Goal: Ask a question

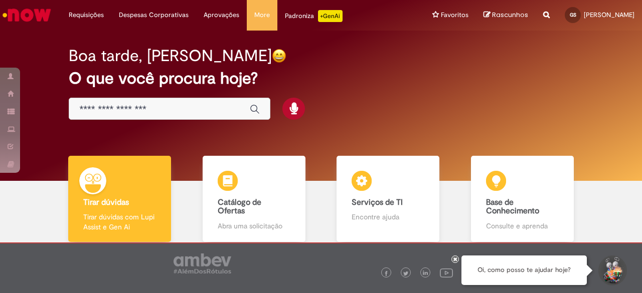
click at [141, 102] on div "Global" at bounding box center [170, 109] width 202 height 23
click at [136, 113] on input "Basta digitar aqui" at bounding box center [159, 110] width 160 height 12
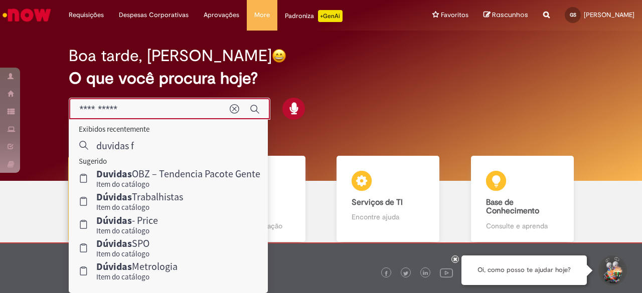
type input "**********"
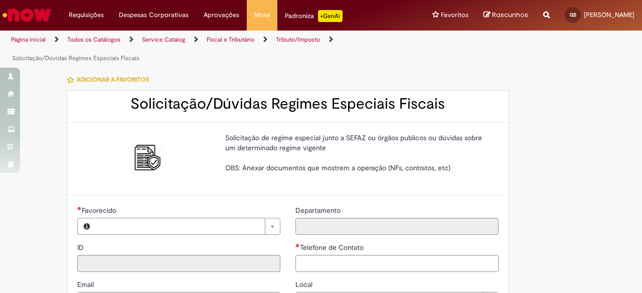
type input "**********"
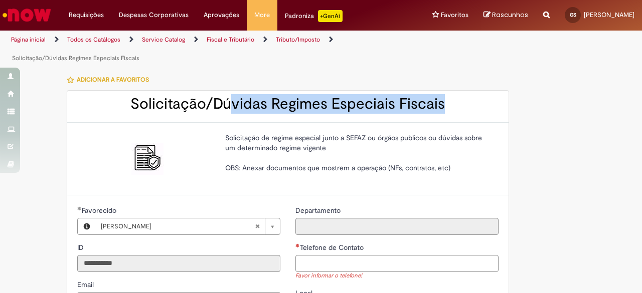
drag, startPoint x: 230, startPoint y: 105, endPoint x: 444, endPoint y: 103, distance: 214.1
click at [444, 103] on h2 "Solicitação/Dúvidas Regimes Especiais Fiscais" at bounding box center [287, 104] width 421 height 17
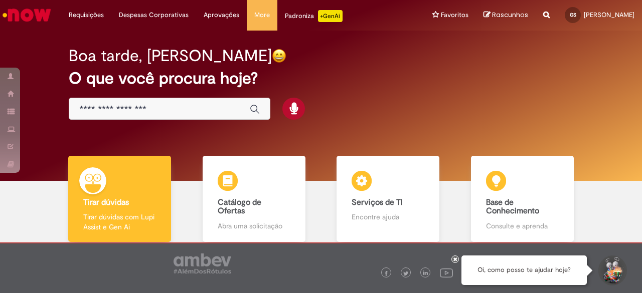
click at [158, 109] on input "Basta digitar aqui" at bounding box center [159, 110] width 160 height 12
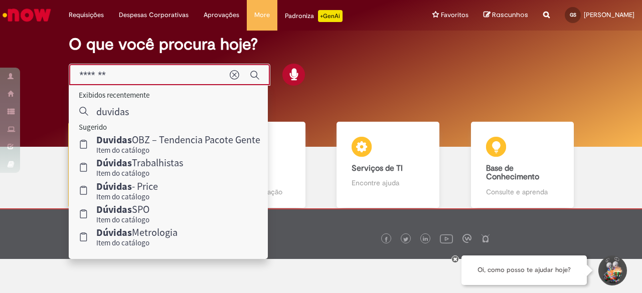
scroll to position [50, 0]
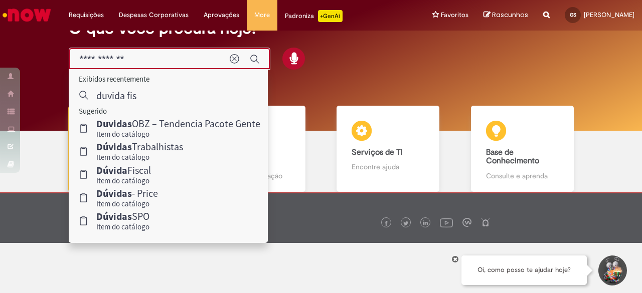
type input "**********"
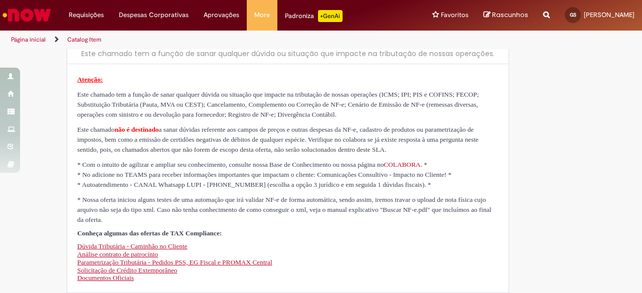
type input "**********"
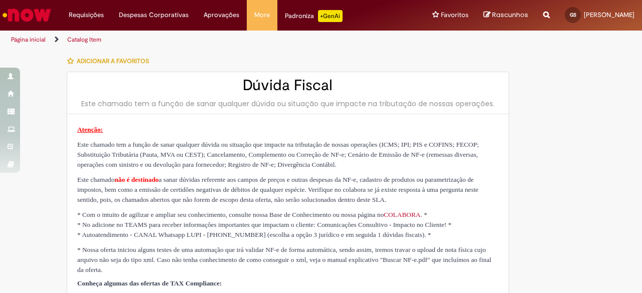
type input "**********"
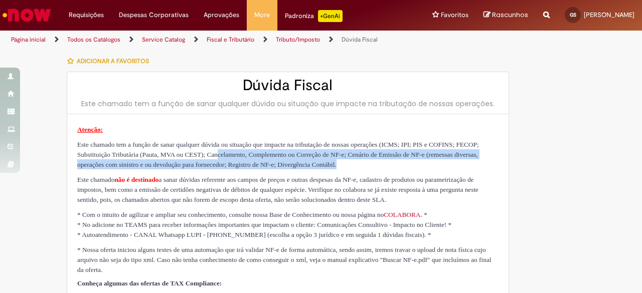
drag, startPoint x: 339, startPoint y: 154, endPoint x: 359, endPoint y: 173, distance: 27.7
click at [344, 169] on p "Este chamado tem a função de sanar qualquer dúvida ou situação que impacte na t…" at bounding box center [287, 154] width 421 height 30
click at [385, 169] on p "Este chamado tem a função de sanar qualquer dúvida ou situação que impacte na t…" at bounding box center [287, 154] width 421 height 30
drag, startPoint x: 383, startPoint y: 155, endPoint x: 427, endPoint y: 167, distance: 45.6
click at [427, 167] on span "Este chamado tem a função de sanar qualquer dúvida ou situação que impacte na t…" at bounding box center [278, 155] width 402 height 28
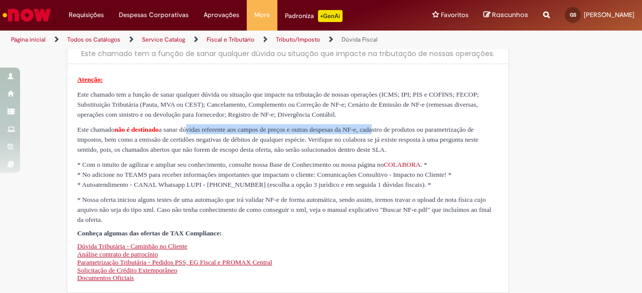
drag, startPoint x: 230, startPoint y: 139, endPoint x: 457, endPoint y: 138, distance: 227.1
click at [457, 138] on span "Este chamado não é destinado a sanar dúvidas referente aos campos de preços e o…" at bounding box center [277, 140] width 401 height 28
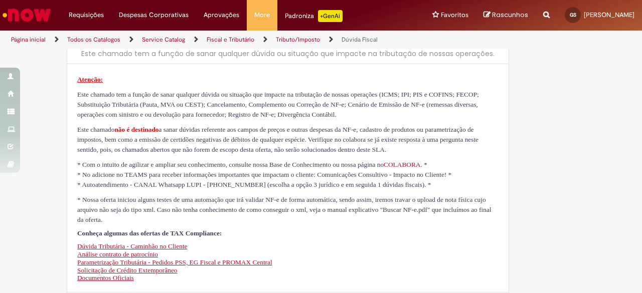
click at [361, 117] on span "Este chamado tem a função de sanar qualquer dúvida ou situação que impacte na t…" at bounding box center [278, 105] width 402 height 28
click at [377, 102] on span "Este chamado tem a função de sanar qualquer dúvida ou situação que impacte na t…" at bounding box center [278, 105] width 402 height 28
drag, startPoint x: 396, startPoint y: 106, endPoint x: 464, endPoint y: 109, distance: 68.3
click at [464, 109] on p "Este chamado tem a função de sanar qualquer dúvida ou situação que impacte na t…" at bounding box center [287, 104] width 421 height 30
click at [446, 147] on span "Este chamado não é destinado a sanar dúvidas referente aos campos de preços e o…" at bounding box center [277, 140] width 401 height 28
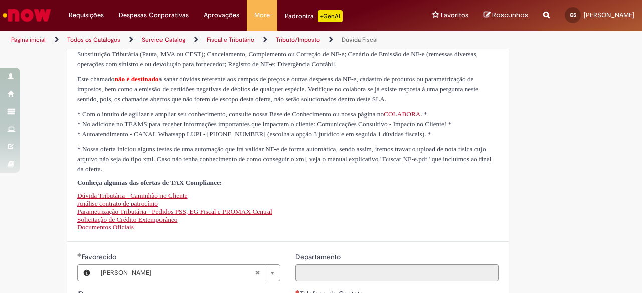
scroll to position [150, 0]
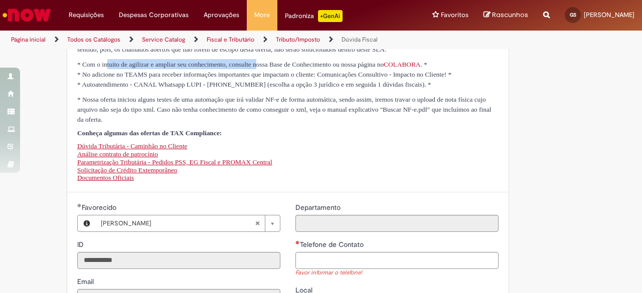
drag, startPoint x: 152, startPoint y: 85, endPoint x: 294, endPoint y: 91, distance: 142.5
click at [298, 68] on span "* Com o intuito de agilizar e ampliar seu conhecimento, consulte nossa Base de …" at bounding box center [252, 65] width 350 height 8
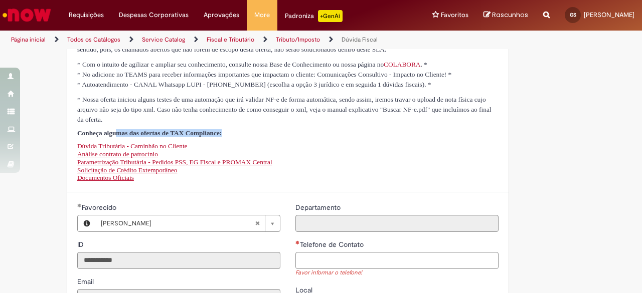
drag, startPoint x: 132, startPoint y: 180, endPoint x: 297, endPoint y: 178, distance: 165.0
click at [293, 137] on p "Conheça algumas das ofertas de TAX Compliance:" at bounding box center [287, 133] width 421 height 8
click at [341, 137] on p "Conheça algumas das ofertas de TAX Compliance:" at bounding box center [287, 133] width 421 height 8
drag, startPoint x: 85, startPoint y: 108, endPoint x: 125, endPoint y: 107, distance: 40.1
click at [125, 78] on span "* No adicione no TEAMS para receber informações importantes que impactam o clie…" at bounding box center [264, 75] width 374 height 8
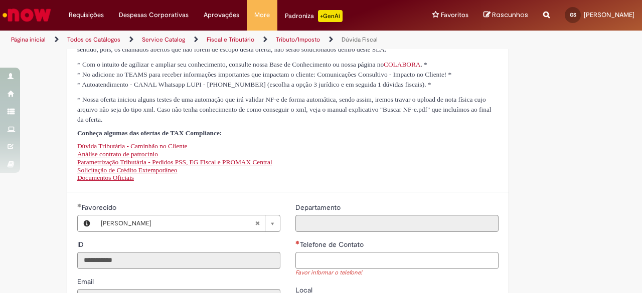
click at [104, 89] on p "* Com o intuito de agilizar e ampliar seu conhecimento, consulte nossa Base de …" at bounding box center [287, 74] width 421 height 30
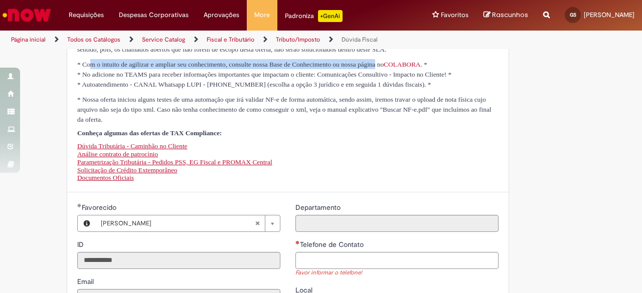
drag, startPoint x: 90, startPoint y: 86, endPoint x: 450, endPoint y: 86, distance: 359.5
click at [427, 68] on span "* Com o intuito de agilizar e ampliar seu conhecimento, consulte nossa Base de …" at bounding box center [252, 65] width 350 height 8
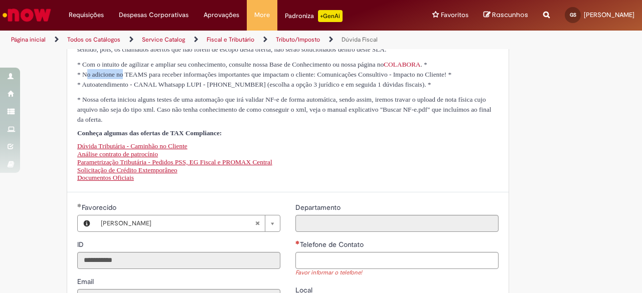
drag, startPoint x: 83, startPoint y: 109, endPoint x: 127, endPoint y: 111, distance: 44.2
click at [127, 89] on p "* Com o intuito de agilizar e ampliar seu conhecimento, consulte nossa Base de …" at bounding box center [287, 74] width 421 height 30
click at [119, 89] on p "* Com o intuito de agilizar e ampliar seu conhecimento, consulte nossa Base de …" at bounding box center [287, 74] width 421 height 30
drag, startPoint x: 120, startPoint y: 109, endPoint x: 155, endPoint y: 119, distance: 36.5
click at [155, 89] on p "* Com o intuito de agilizar e ampliar seu conhecimento, consulte nossa Base de …" at bounding box center [287, 74] width 421 height 30
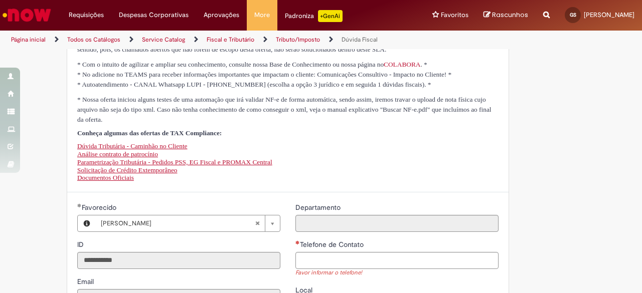
click at [137, 124] on p "* Nossa oferta iniciou alguns testes de uma automação que irá validar NF-e de f…" at bounding box center [287, 109] width 421 height 30
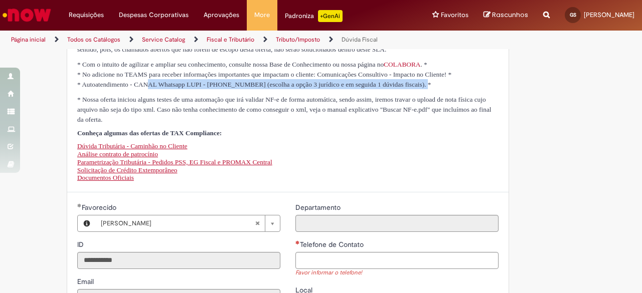
drag, startPoint x: 160, startPoint y: 123, endPoint x: 490, endPoint y: 127, distance: 329.4
click at [431, 88] on span "* Autoatendimento - CANAL Whatsapp LUPI - [PHONE_NUMBER] (escolha a opção 3 jur…" at bounding box center [254, 85] width 354 height 8
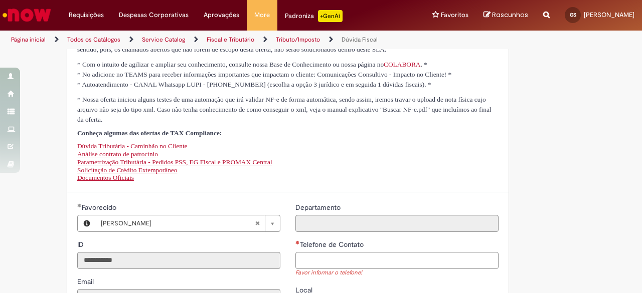
click at [322, 193] on div "Atenção: Este chamado tem a função de sanar qualquer dúvida ou situação que imp…" at bounding box center [287, 78] width 441 height 229
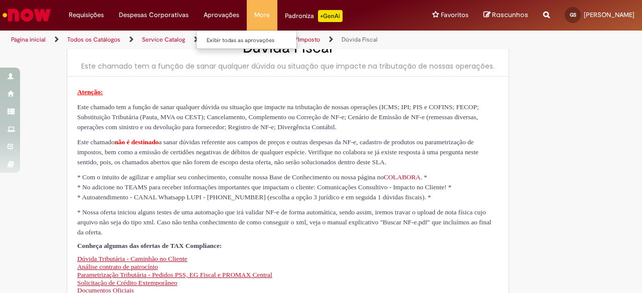
scroll to position [0, 0]
